Goal: Task Accomplishment & Management: Complete application form

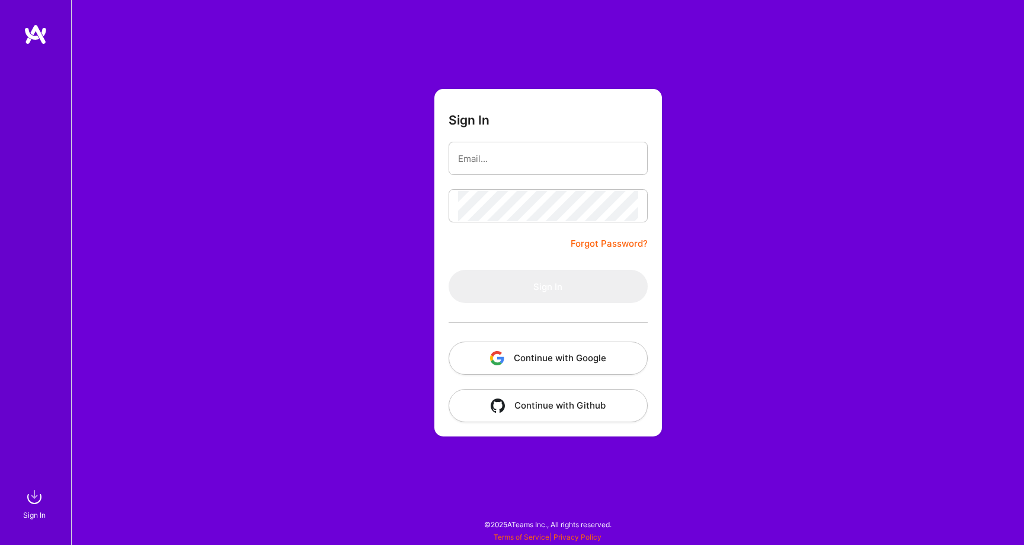
click at [546, 356] on button "Continue with Google" at bounding box center [548, 357] width 199 height 33
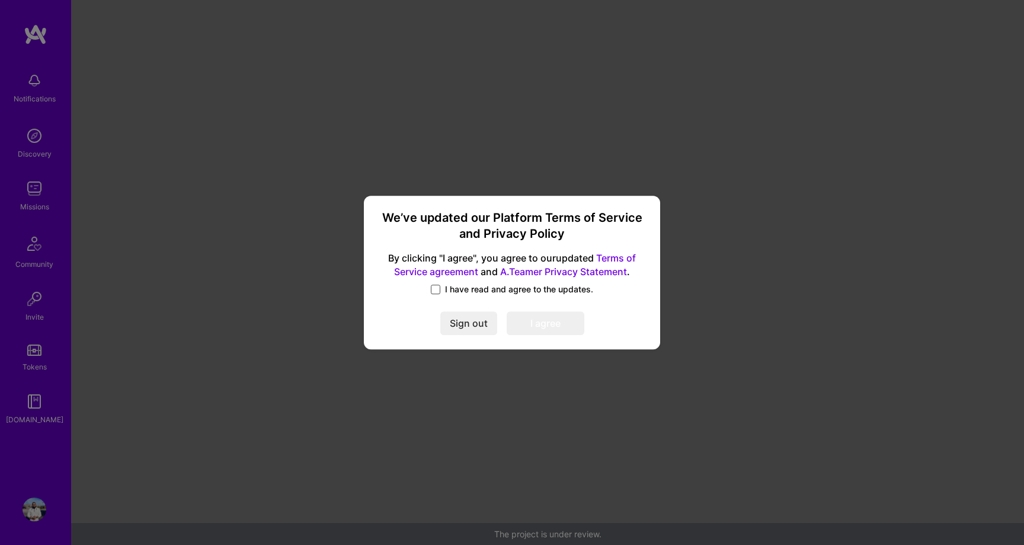
click at [440, 289] on span at bounding box center [435, 289] width 9 height 9
click at [0, 0] on input "I have read and agree to the updates." at bounding box center [0, 0] width 0 height 0
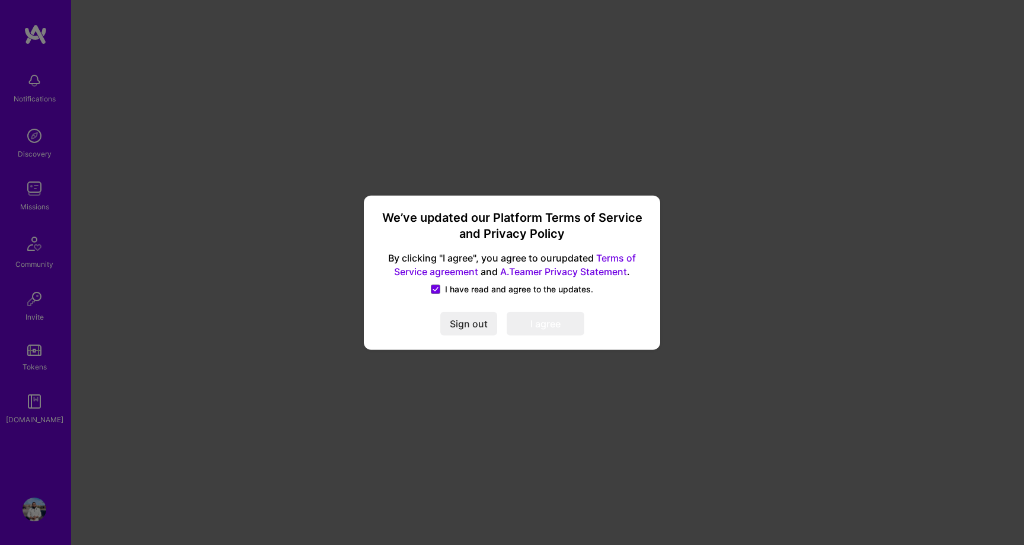
click at [559, 330] on button "I agree" at bounding box center [546, 324] width 78 height 24
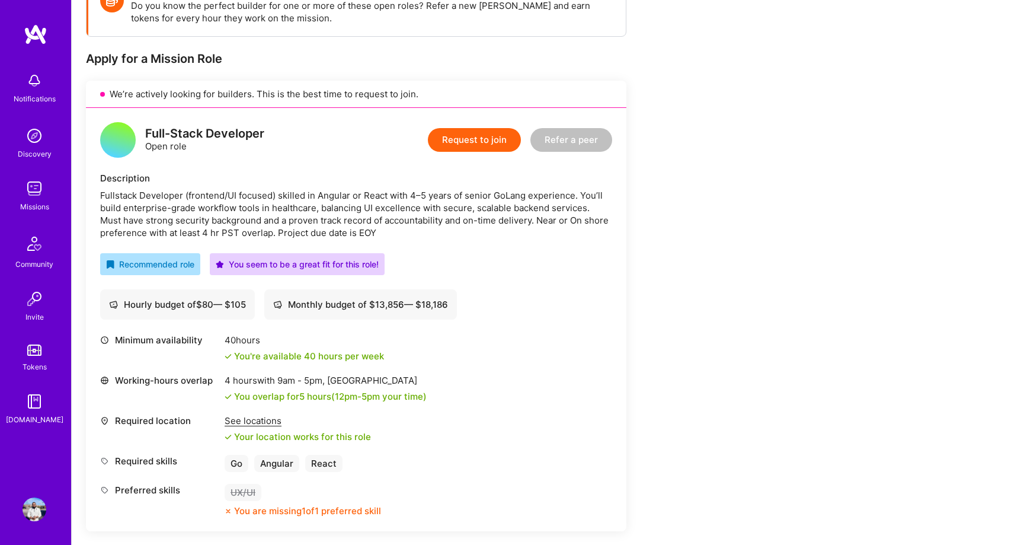
scroll to position [200, 0]
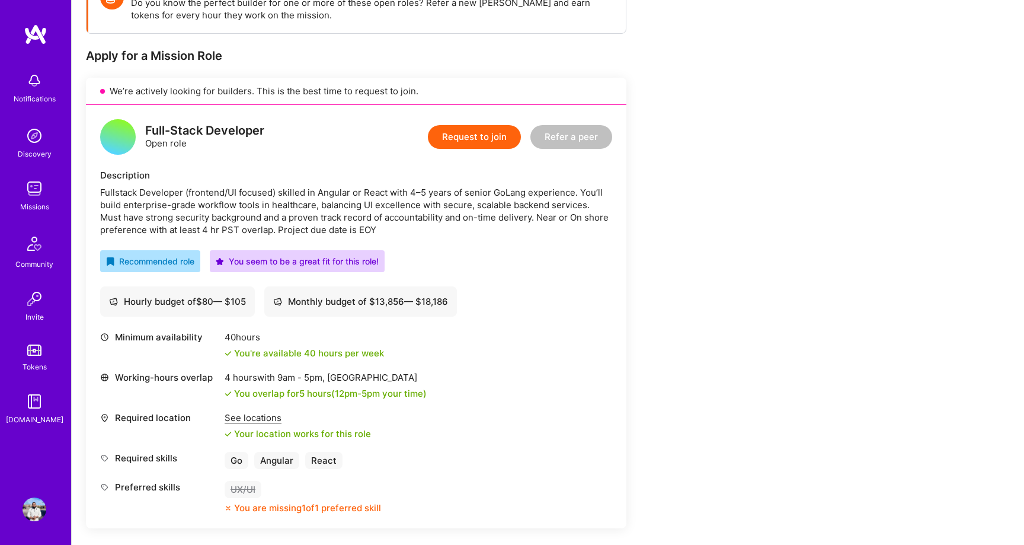
click at [482, 139] on button "Request to join" at bounding box center [474, 137] width 93 height 24
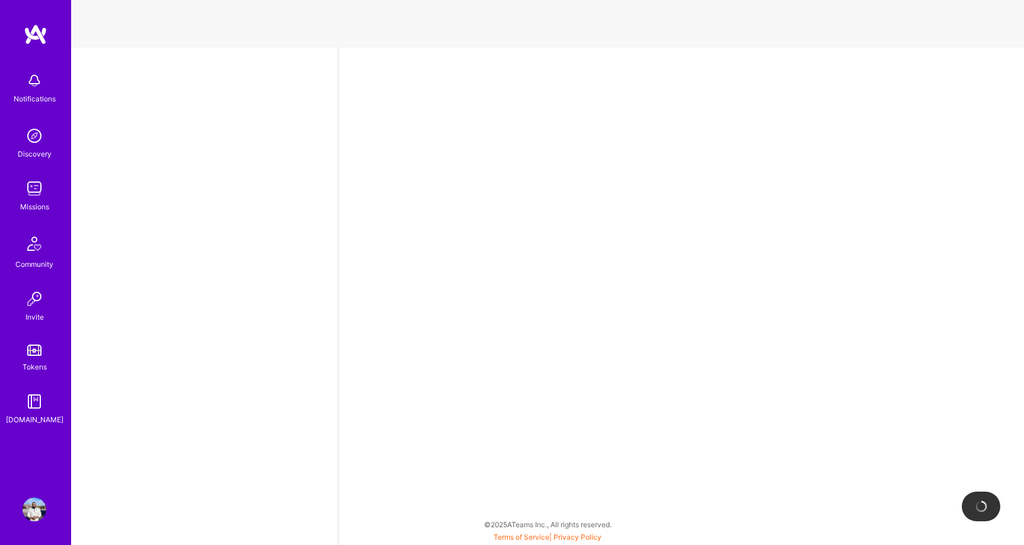
select select "CA"
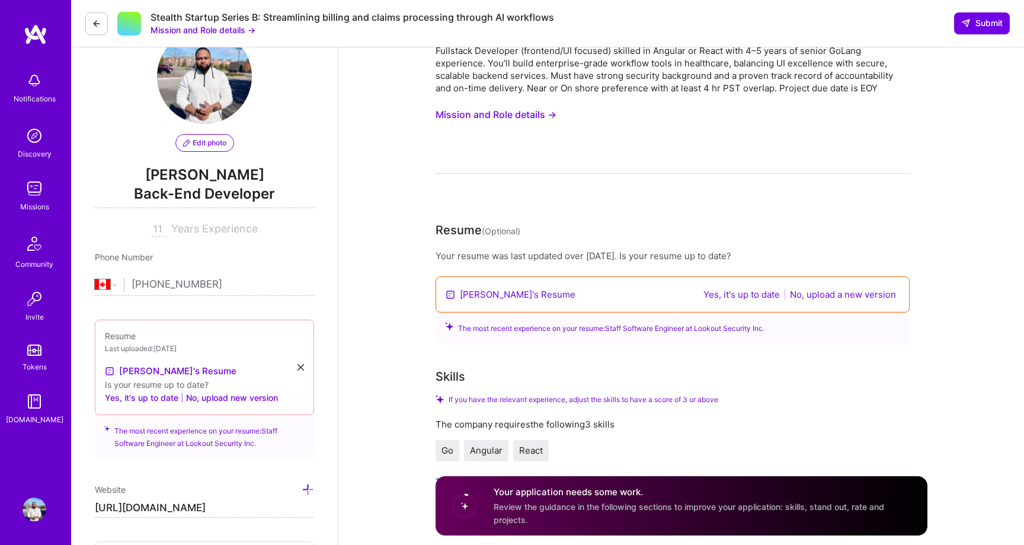
scroll to position [50, 0]
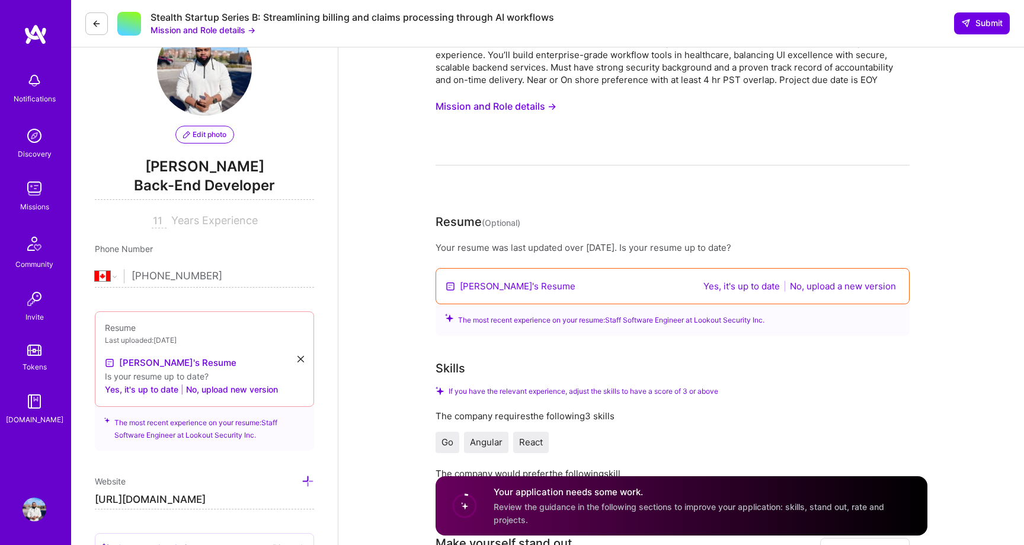
click at [751, 282] on button "Yes, it's up to date" at bounding box center [742, 286] width 84 height 14
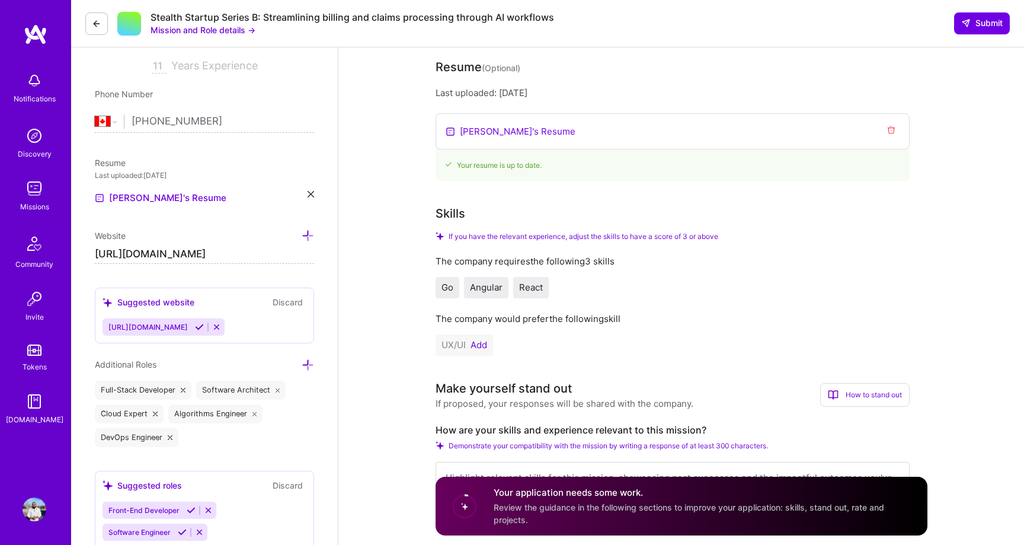
scroll to position [223, 0]
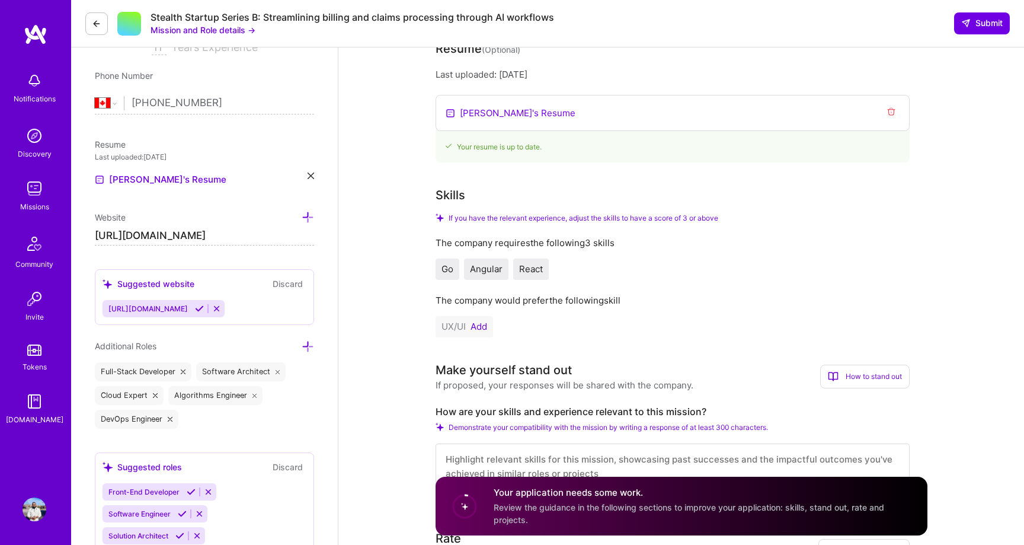
click at [482, 328] on button "Add" at bounding box center [479, 326] width 17 height 9
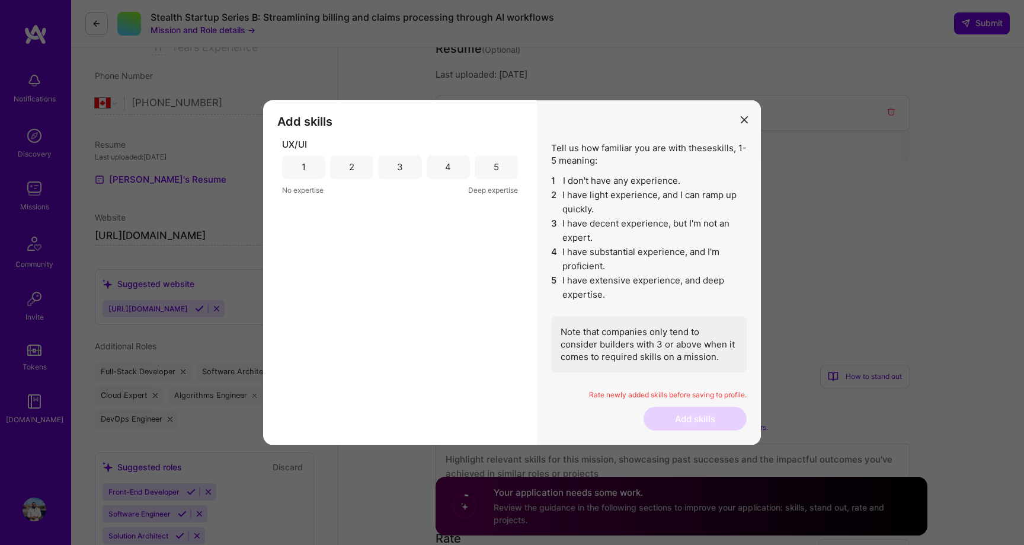
click at [747, 110] on button "modal" at bounding box center [744, 120] width 14 height 20
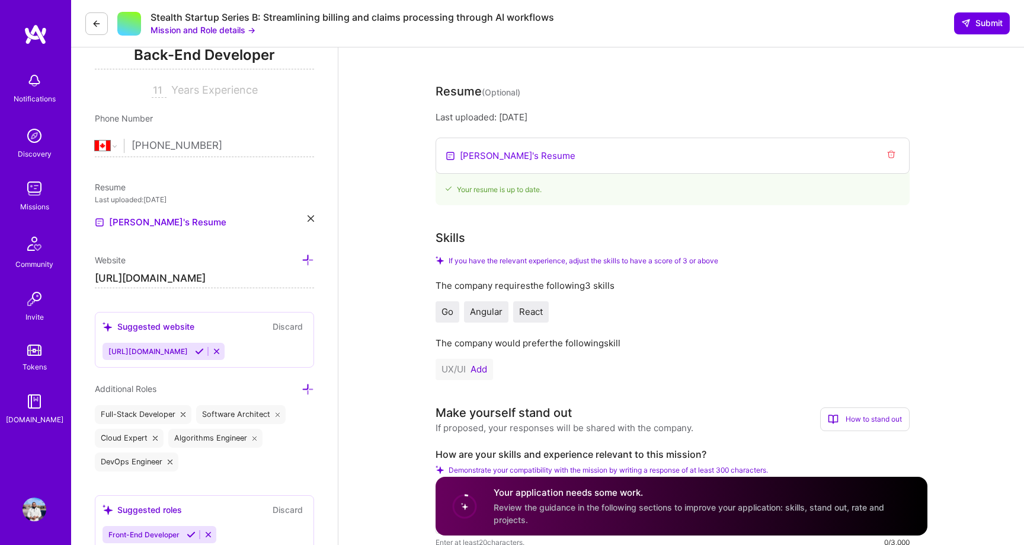
scroll to position [0, 0]
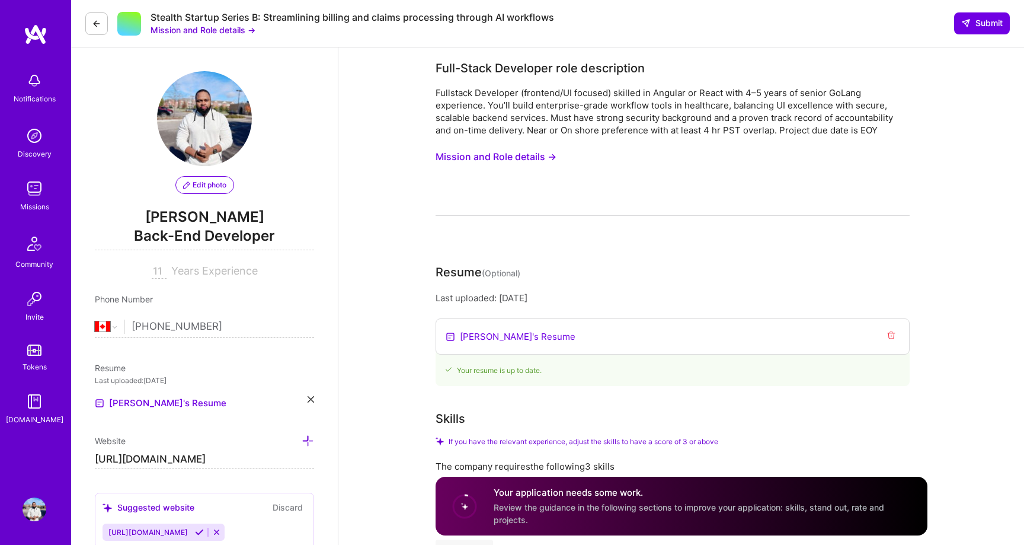
click at [525, 154] on button "Mission and Role details →" at bounding box center [496, 157] width 121 height 22
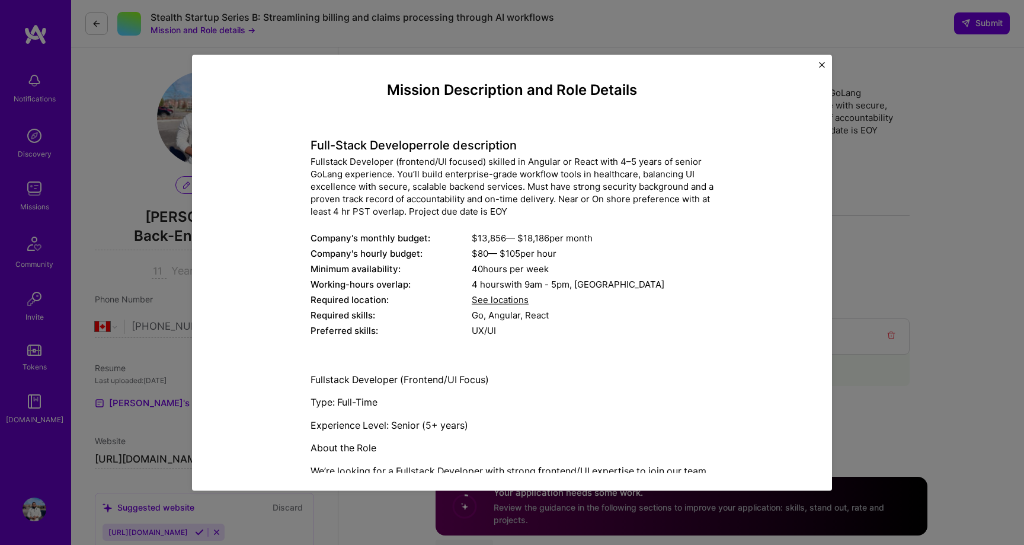
click at [822, 58] on div "Mission Description and Role Details Full-Stack Developer role description Full…" at bounding box center [512, 273] width 640 height 436
click at [822, 62] on img "Close" at bounding box center [822, 65] width 6 height 6
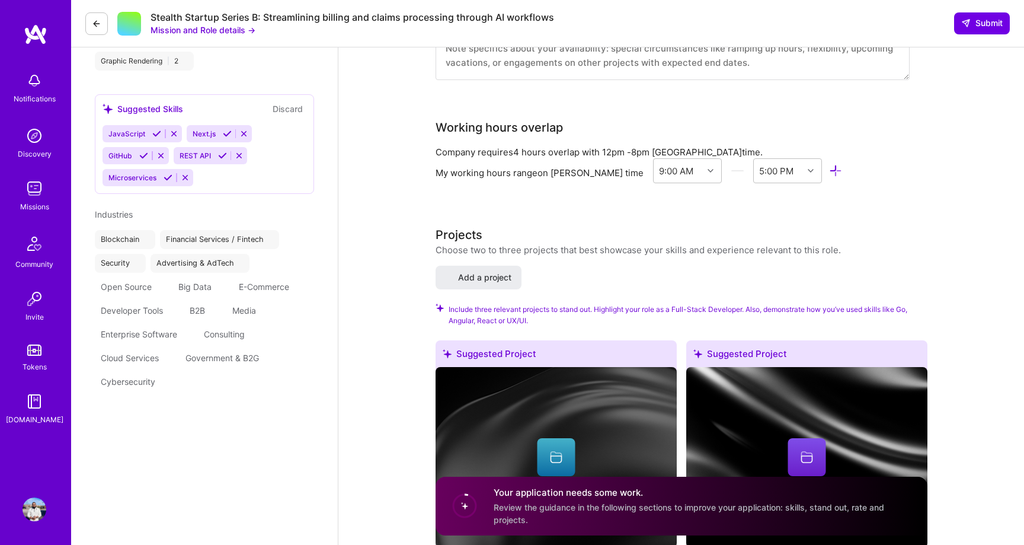
scroll to position [1161, 0]
